Goal: Task Accomplishment & Management: Manage account settings

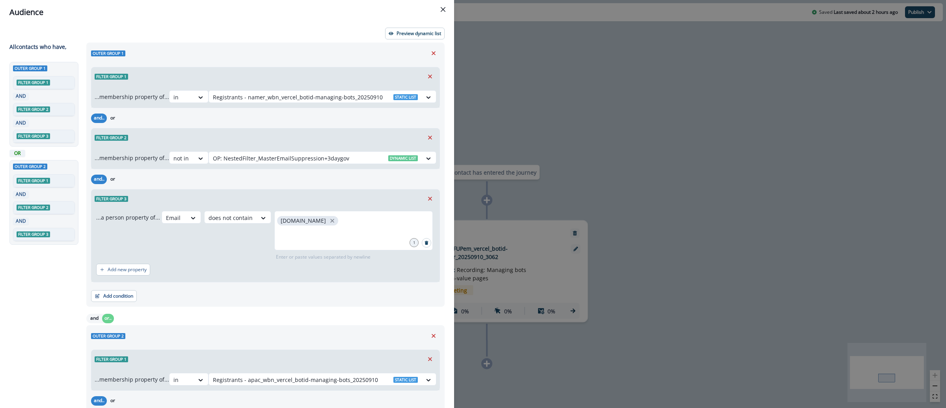
click at [546, 80] on div "Audience Preview dynamic list All contact s who have, Outer group 1 Filter grou…" at bounding box center [473, 204] width 946 height 408
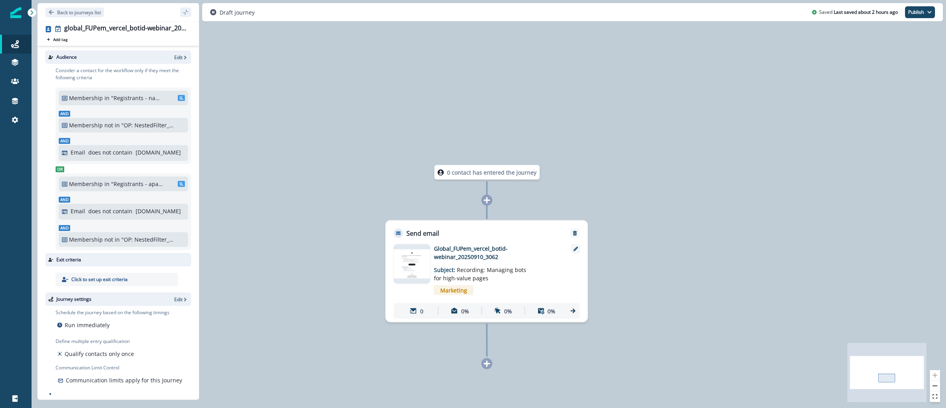
click at [16, 9] on img at bounding box center [15, 12] width 11 height 11
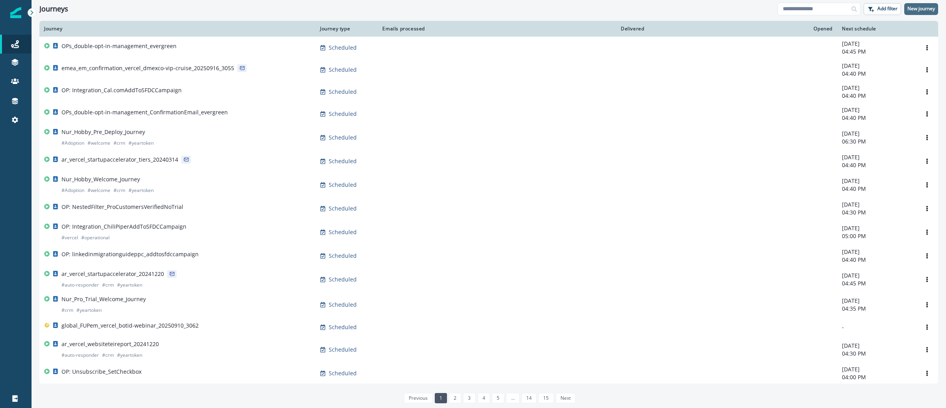
click at [925, 7] on p "New journey" at bounding box center [921, 9] width 28 height 6
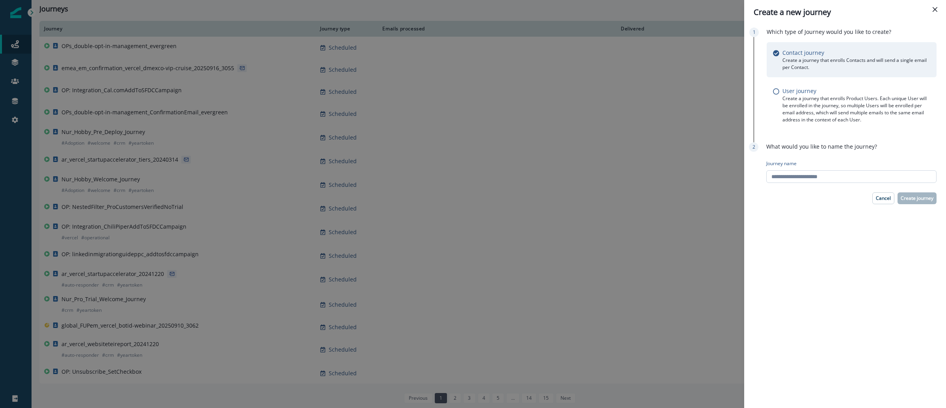
click at [871, 173] on input "Journey name" at bounding box center [851, 176] width 170 height 13
paste input "**********"
type input "**********"
click at [912, 195] on p "Create journey" at bounding box center [917, 198] width 33 height 6
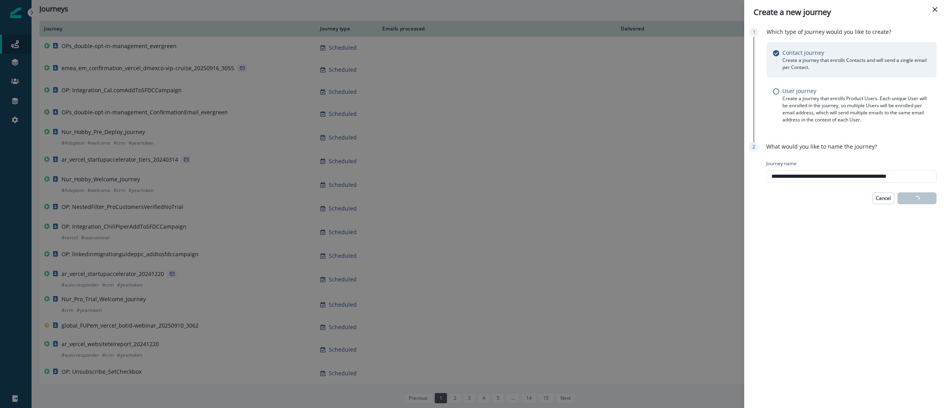
scroll to position [0, 0]
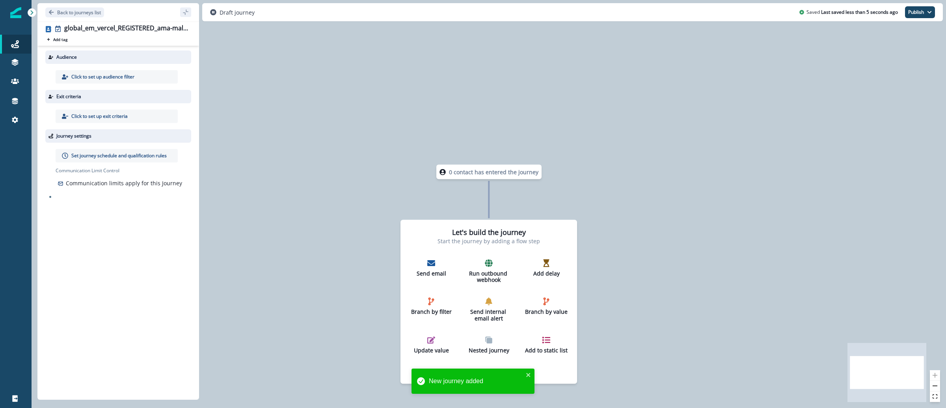
click at [84, 76] on p "Click to set up audience filter" at bounding box center [102, 76] width 63 height 7
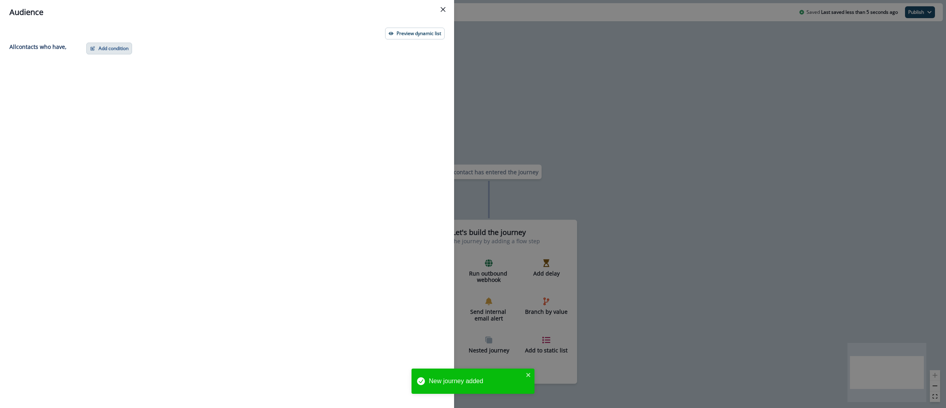
click at [120, 52] on button "Add condition" at bounding box center [109, 49] width 46 height 12
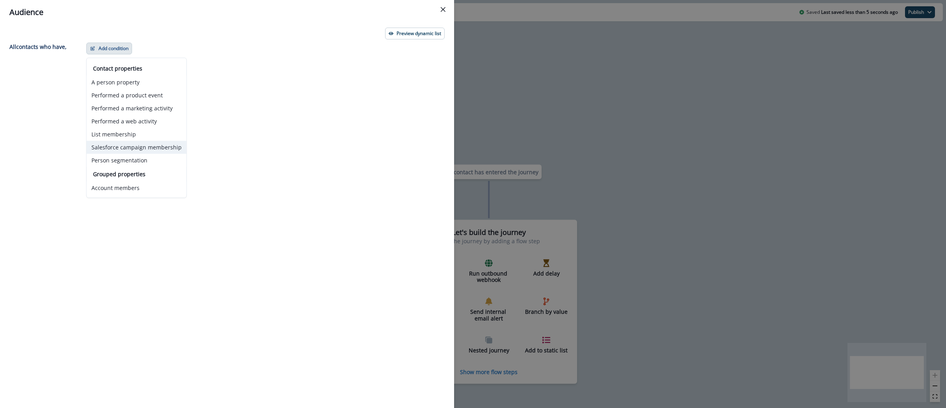
click at [150, 148] on button "Salesforce campaign membership" at bounding box center [137, 147] width 100 height 13
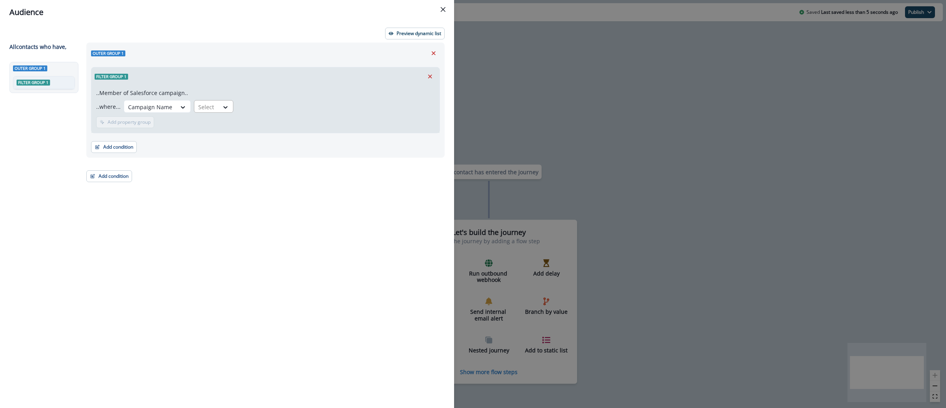
click at [202, 104] on div at bounding box center [206, 107] width 17 height 10
click at [216, 124] on div "equal to" at bounding box center [223, 124] width 62 height 15
click at [294, 107] on div at bounding box center [338, 107] width 184 height 10
paste input "**********"
type input "**********"
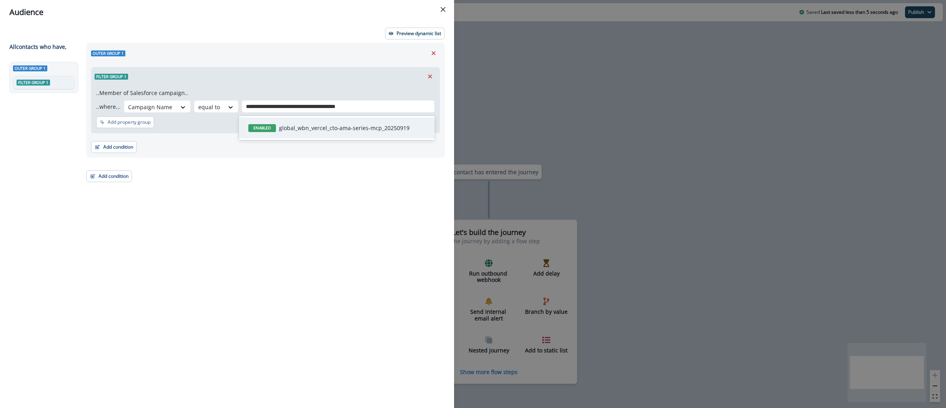
click at [305, 125] on p "global_wbn_vercel_cto-ama-series-mcp_20250919" at bounding box center [344, 128] width 130 height 8
click at [132, 124] on p "Add property group" at bounding box center [129, 122] width 43 height 6
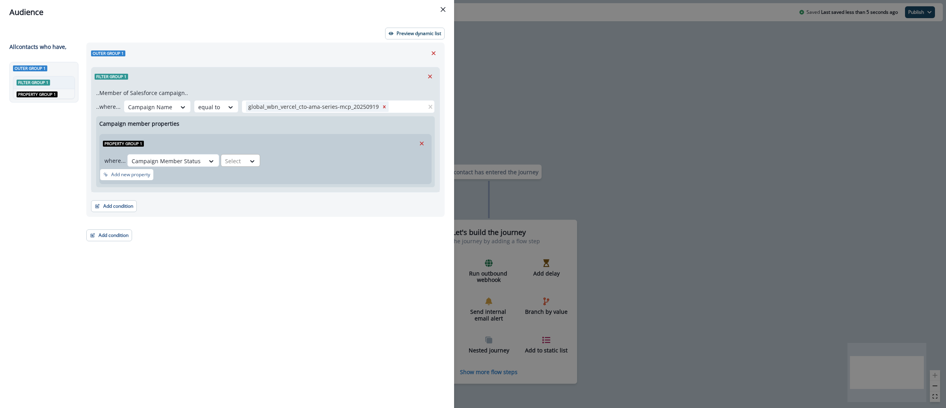
click at [242, 157] on div "Select" at bounding box center [233, 160] width 24 height 13
click at [250, 184] on div "equal to" at bounding box center [249, 179] width 62 height 15
click at [331, 160] on div at bounding box center [345, 161] width 148 height 10
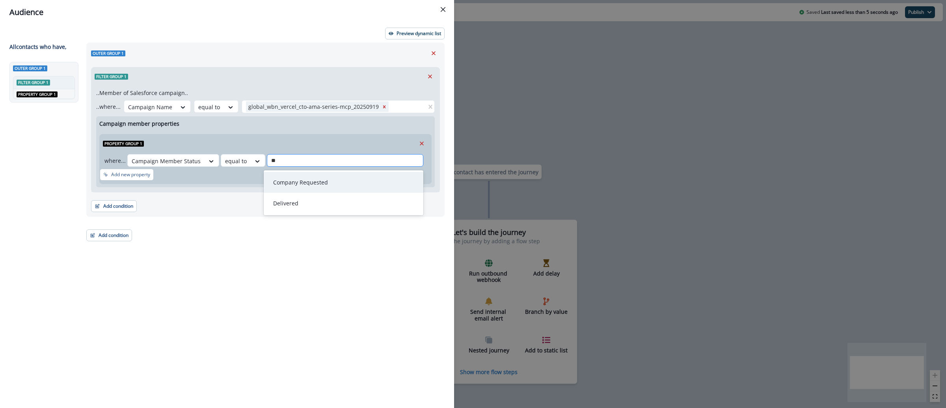
type input "*"
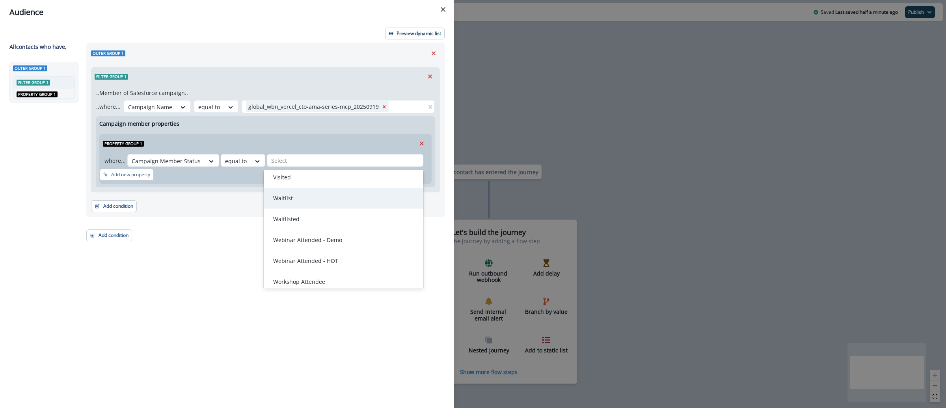
scroll to position [1387, 0]
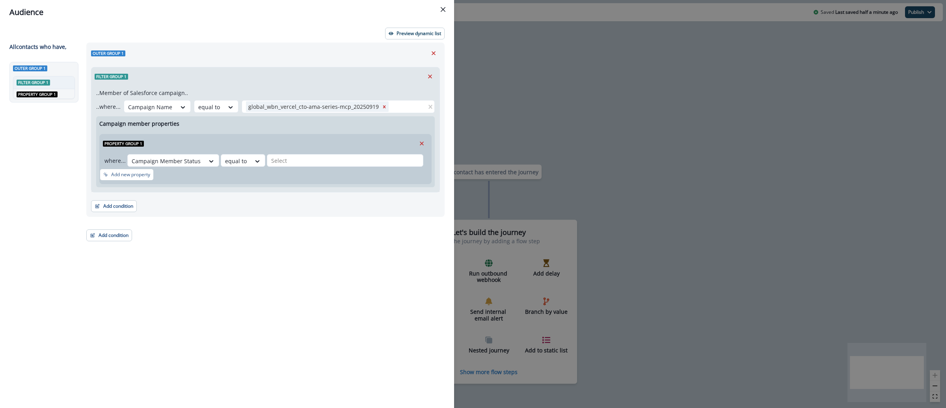
click at [432, 345] on div "Outer group 1 Filter group 1 ..Member of Salesforce campaign.. ..where... Campa…" at bounding box center [263, 211] width 363 height 337
click at [422, 143] on icon "Remove" at bounding box center [421, 143] width 7 height 7
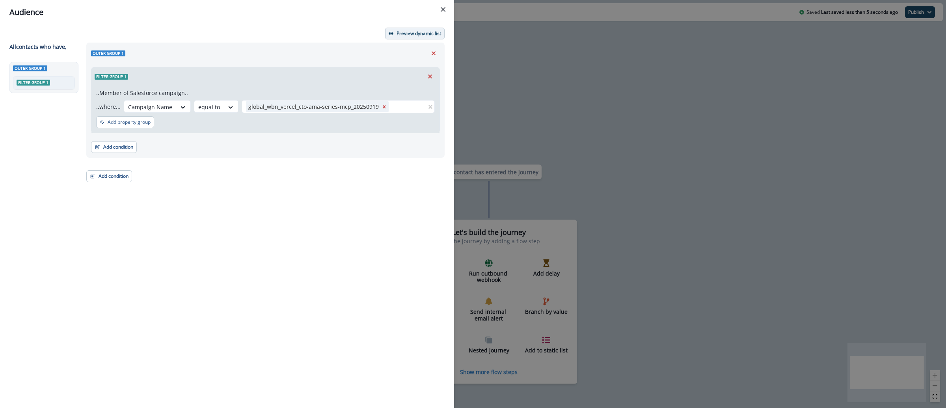
click at [409, 34] on p "Preview dynamic list" at bounding box center [418, 34] width 45 height 6
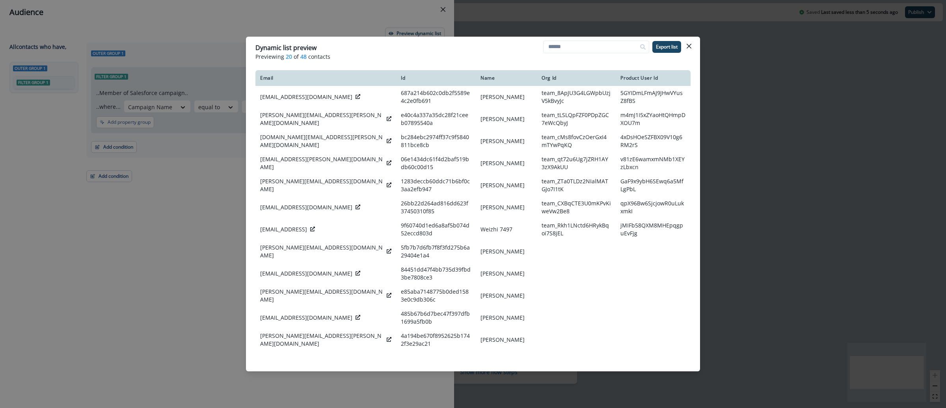
click at [732, 121] on div "Dynamic list preview Previewing 20 of 48 contacts Export list Email Id Name Org…" at bounding box center [473, 204] width 946 height 408
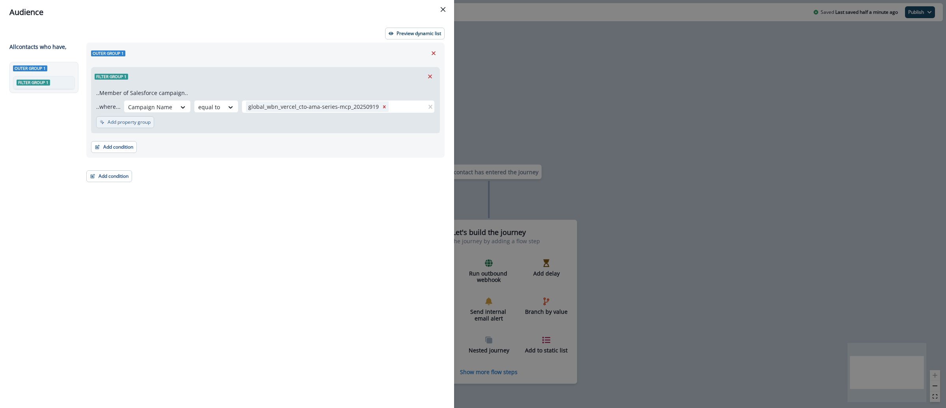
click at [121, 125] on p "Add property group" at bounding box center [129, 122] width 43 height 6
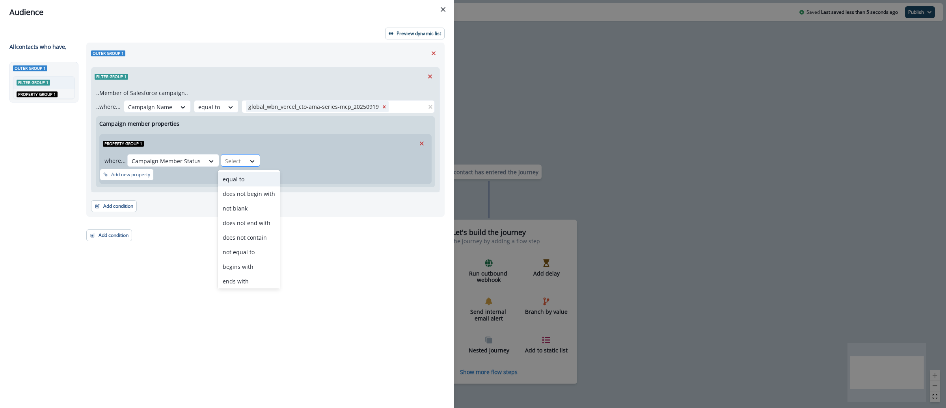
click at [240, 158] on div "Select" at bounding box center [233, 160] width 24 height 13
click at [250, 176] on div "equal to" at bounding box center [249, 179] width 62 height 15
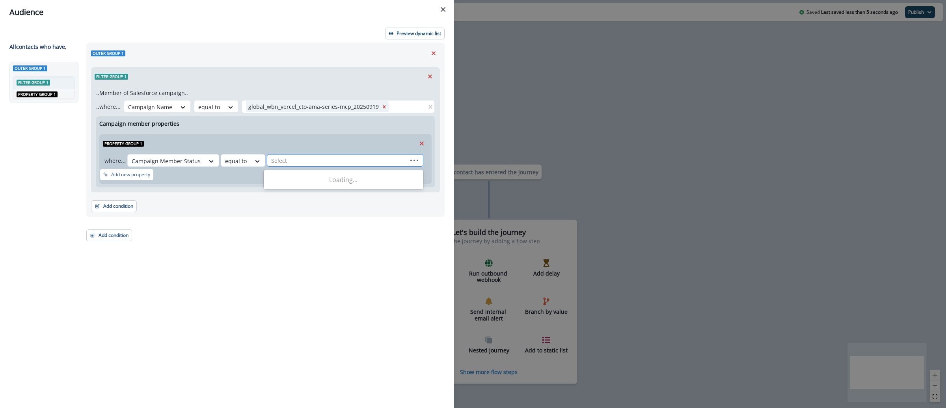
click at [277, 165] on div at bounding box center [337, 161] width 132 height 10
type input "**********"
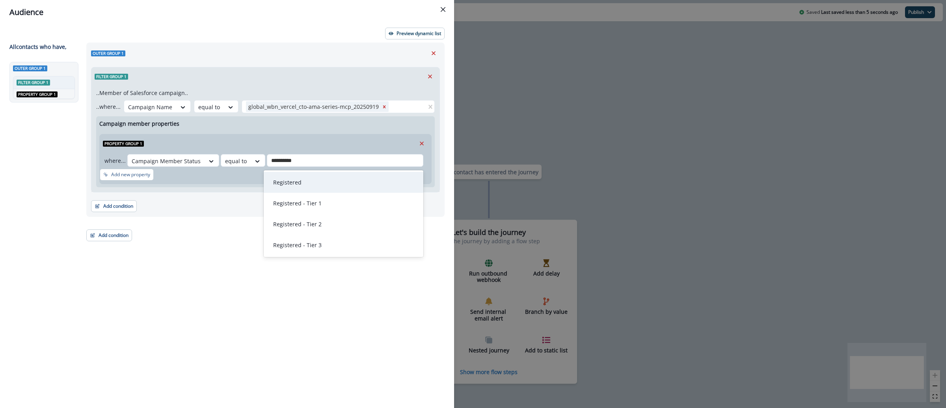
click at [323, 181] on div "Registered" at bounding box center [343, 182] width 150 height 15
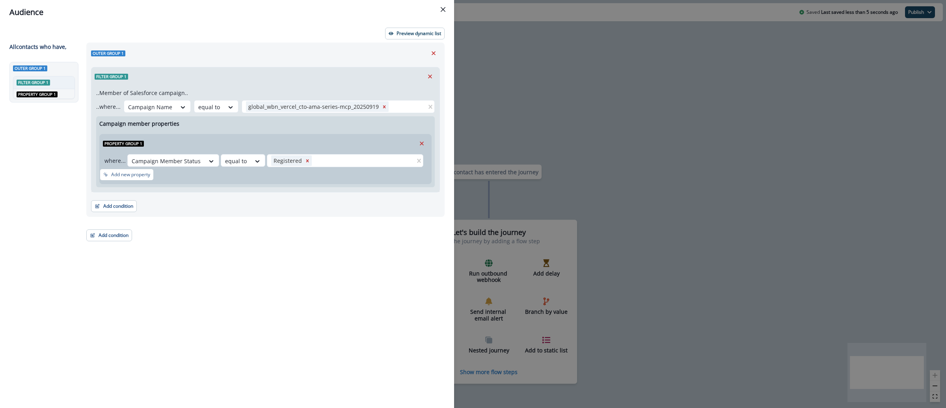
click at [373, 253] on div "Outer group 1 Filter group 1 ..Member of Salesforce campaign.. ..where... Campa…" at bounding box center [263, 211] width 363 height 337
click at [402, 37] on button "Preview dynamic list" at bounding box center [415, 34] width 60 height 12
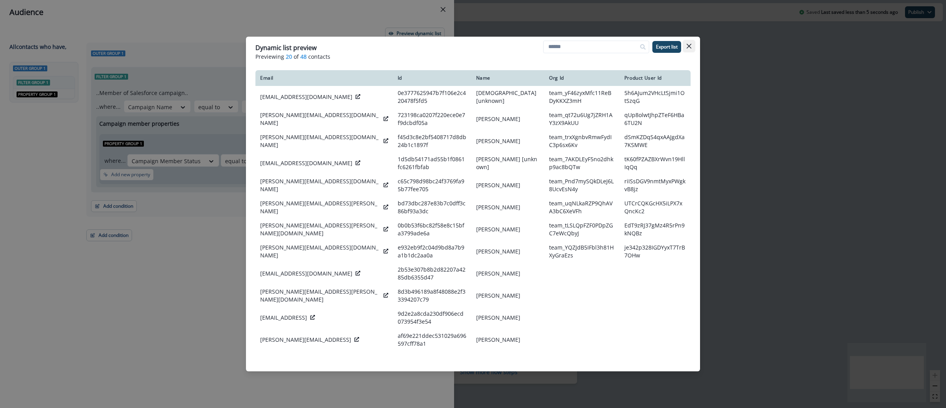
click at [689, 44] on icon "Close" at bounding box center [689, 46] width 5 height 5
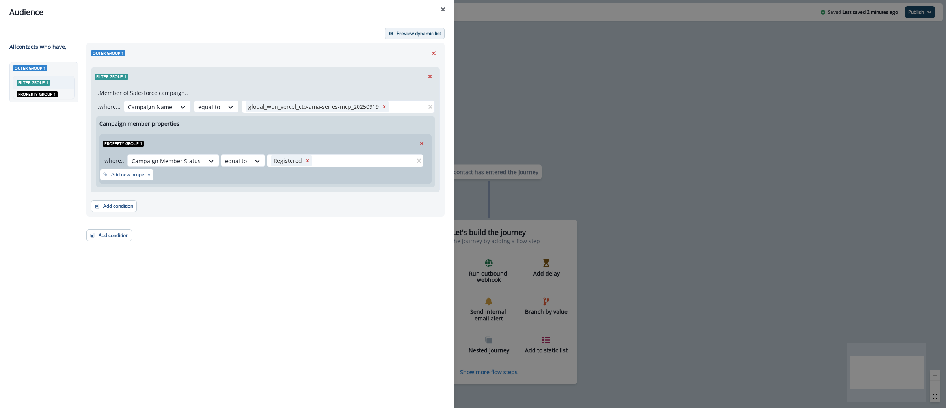
click at [413, 36] on p "Preview dynamic list" at bounding box center [418, 34] width 45 height 6
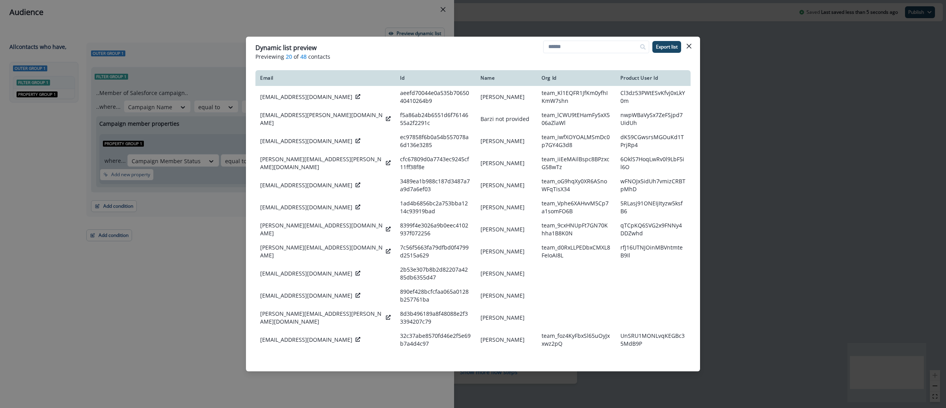
drag, startPoint x: 689, startPoint y: 45, endPoint x: 671, endPoint y: 58, distance: 22.5
click at [689, 45] on icon "Close" at bounding box center [689, 46] width 5 height 5
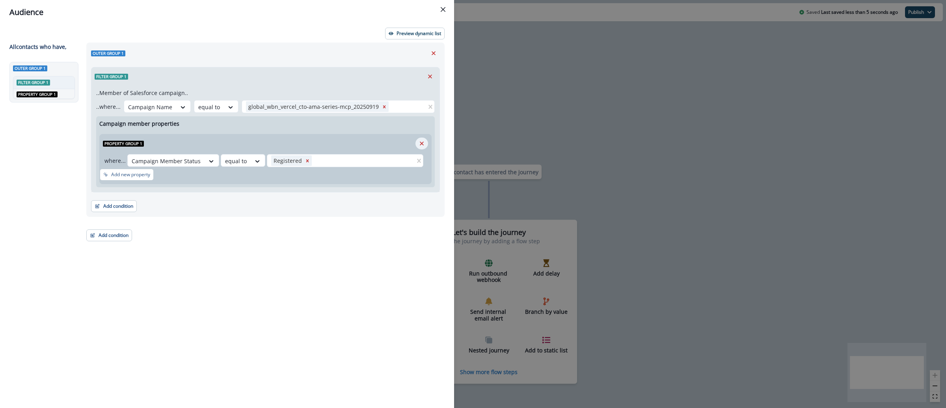
click at [426, 143] on button "Remove" at bounding box center [421, 144] width 13 height 12
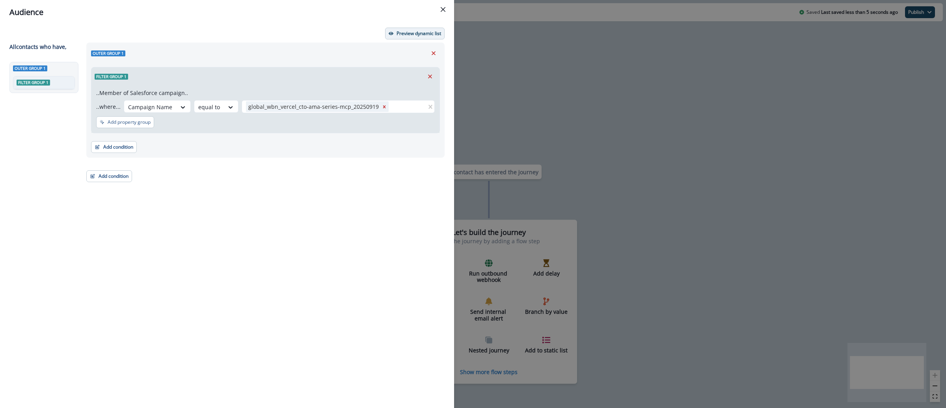
click at [417, 37] on button "Preview dynamic list" at bounding box center [415, 34] width 60 height 12
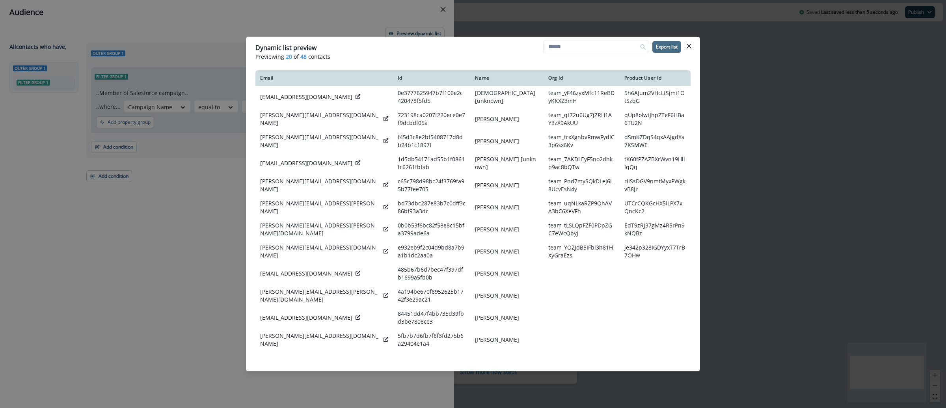
click at [659, 50] on button "Export list" at bounding box center [666, 47] width 29 height 12
